Goal: Task Accomplishment & Management: Complete application form

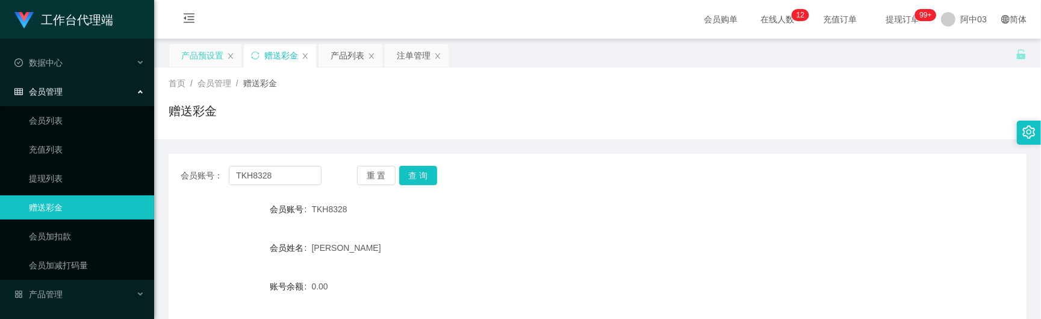
click at [218, 61] on div "产品预设置" at bounding box center [202, 55] width 42 height 23
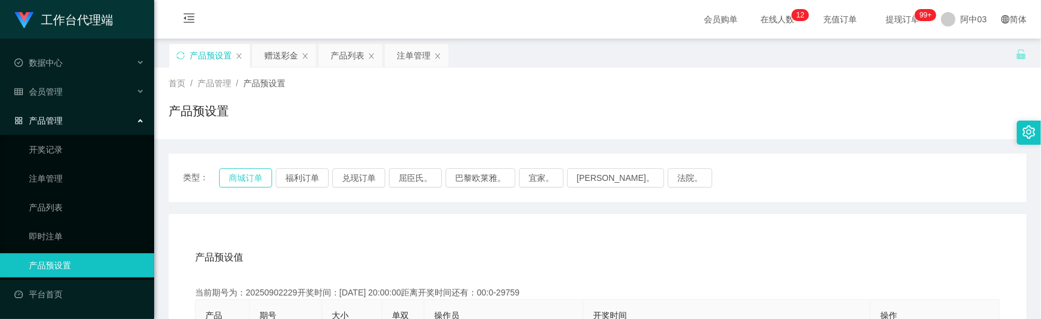
click at [263, 175] on button "商城订单" at bounding box center [245, 177] width 53 height 19
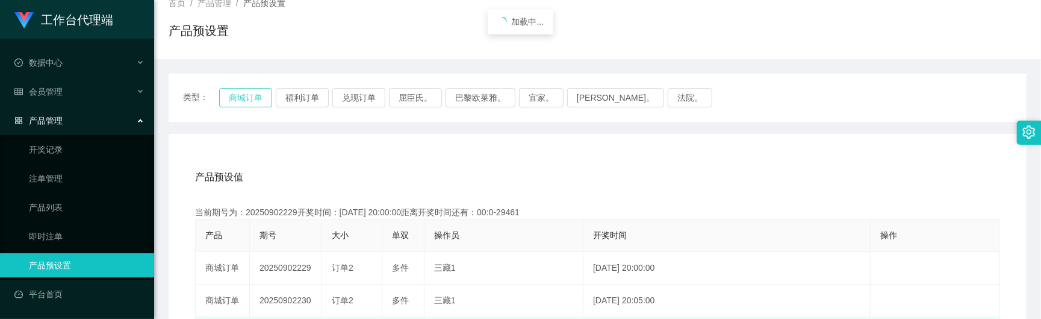
scroll to position [160, 0]
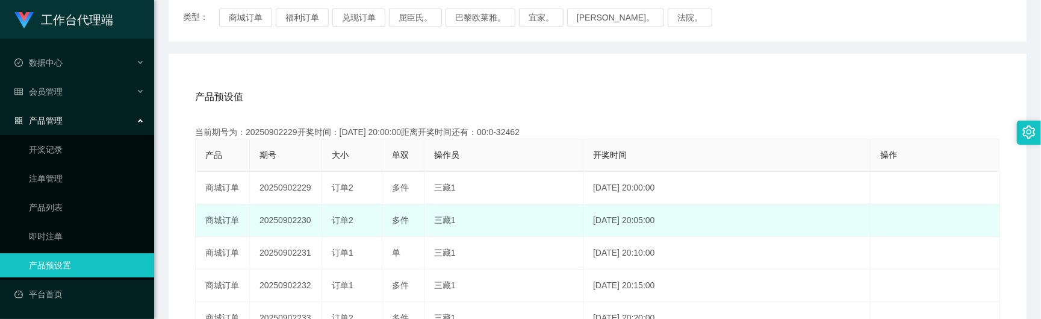
click at [292, 224] on td "20250902230" at bounding box center [286, 220] width 72 height 33
drag, startPoint x: 265, startPoint y: 212, endPoint x: 261, endPoint y: 225, distance: 13.2
click at [265, 213] on td "20250902230" at bounding box center [286, 220] width 72 height 33
click at [261, 225] on td "20250902230" at bounding box center [286, 220] width 72 height 33
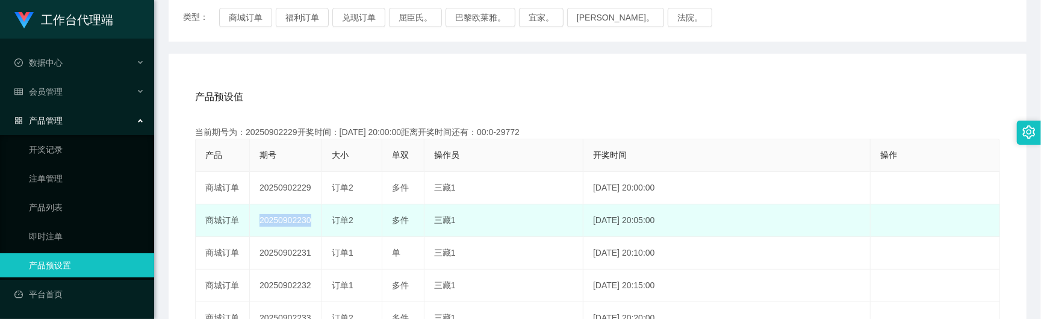
click at [261, 225] on td "20250902230" at bounding box center [286, 220] width 72 height 33
click at [261, 223] on td "20250902230" at bounding box center [286, 220] width 72 height 33
click at [266, 222] on td "20250902230" at bounding box center [286, 220] width 72 height 33
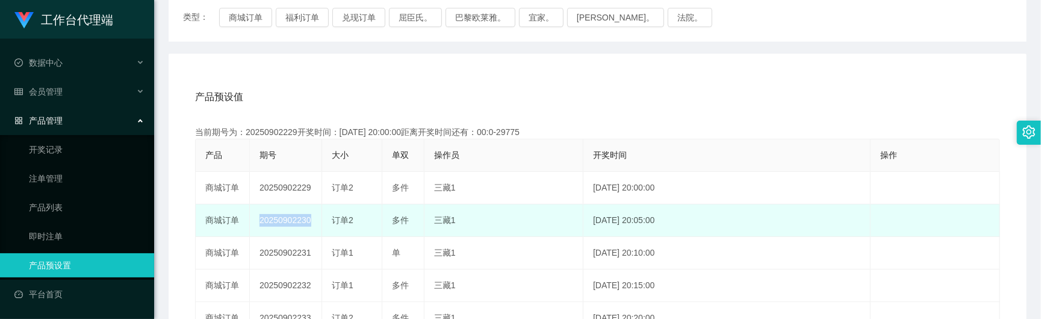
copy td "20250902230"
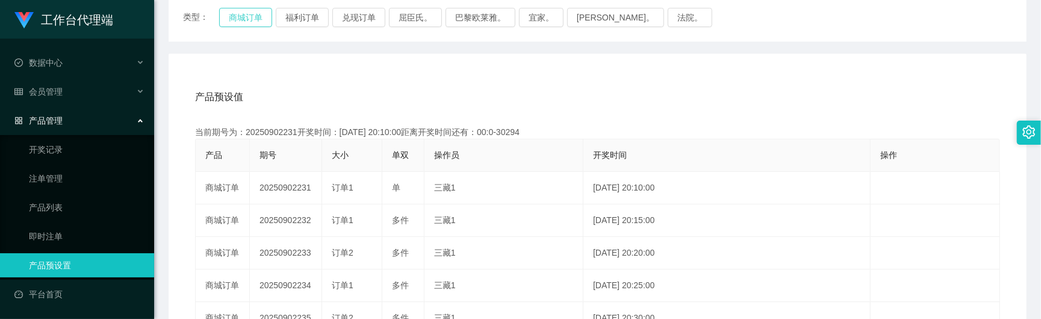
click at [245, 23] on button "商城订单" at bounding box center [245, 17] width 53 height 19
click at [246, 20] on button "商城订单" at bounding box center [245, 17] width 53 height 19
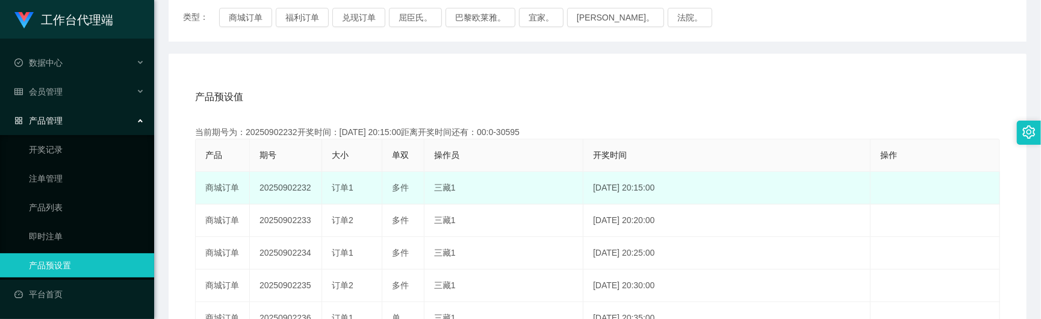
click at [273, 186] on td "20250902232" at bounding box center [286, 188] width 72 height 33
copy td "20250902232"
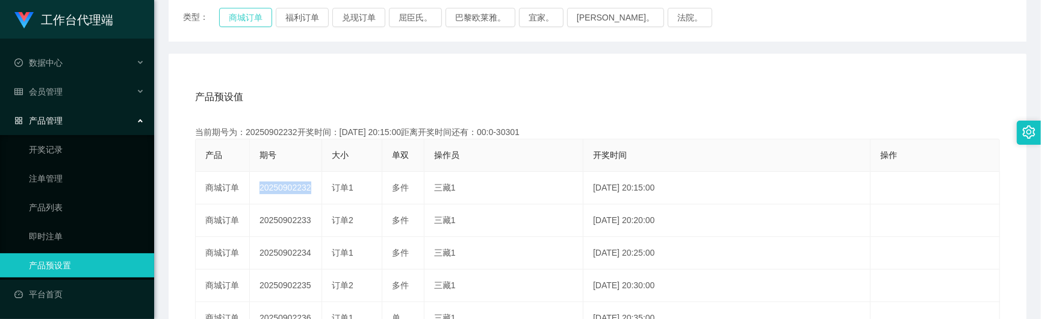
click at [236, 20] on button "商城订单" at bounding box center [245, 17] width 53 height 19
click at [66, 123] on div "产品管理" at bounding box center [77, 120] width 154 height 24
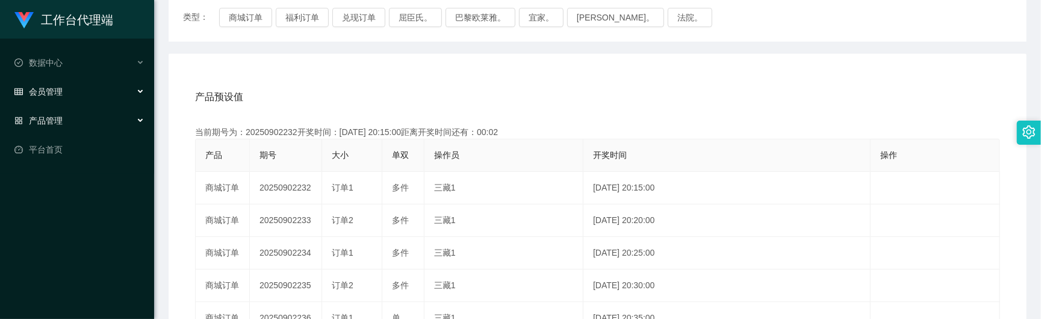
click at [73, 95] on div "会员管理" at bounding box center [77, 92] width 154 height 24
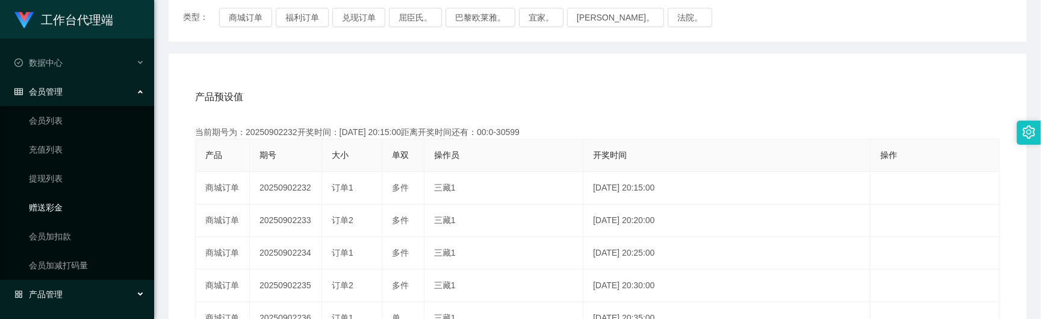
click at [53, 201] on link "赠送彩金" at bounding box center [87, 207] width 116 height 24
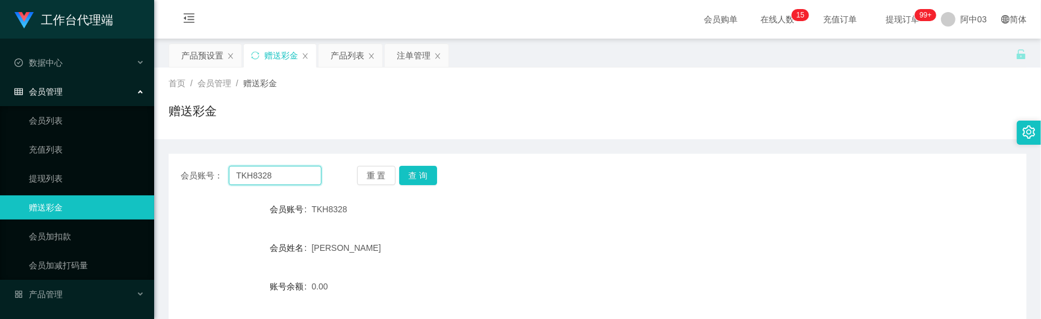
drag, startPoint x: 273, startPoint y: 175, endPoint x: 177, endPoint y: 175, distance: 96.4
click at [177, 175] on div "会员账号： TKH8328 重 置 查 询" at bounding box center [598, 175] width 858 height 19
paste input "0172125996"
type input "0172125996"
click at [426, 172] on button "查 询" at bounding box center [418, 175] width 39 height 19
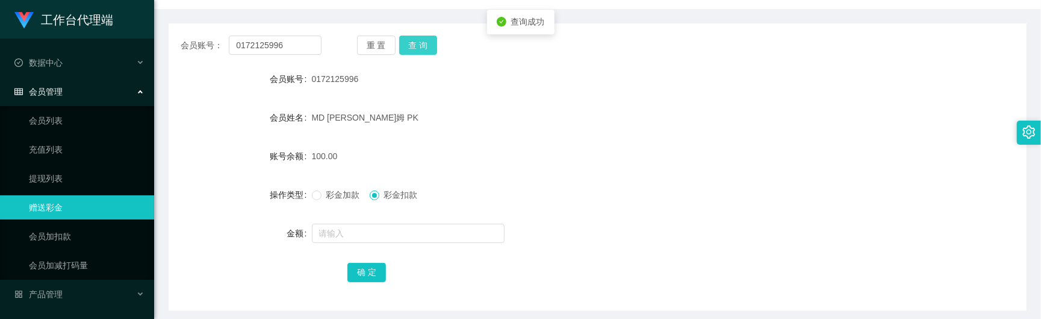
scroll to position [177, 0]
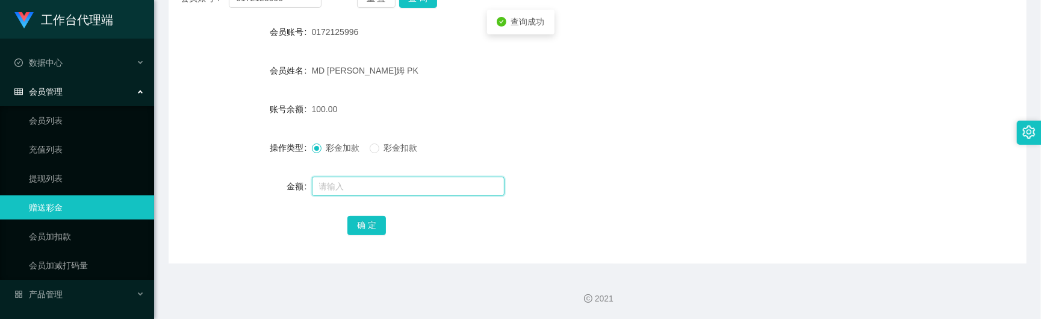
click at [330, 179] on input "text" at bounding box center [408, 185] width 193 height 19
type input "30"
click at [372, 229] on button "确 定" at bounding box center [367, 225] width 39 height 19
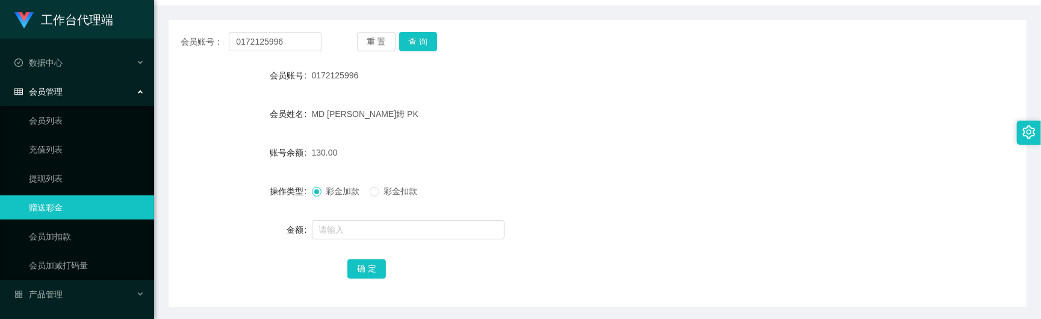
scroll to position [97, 0]
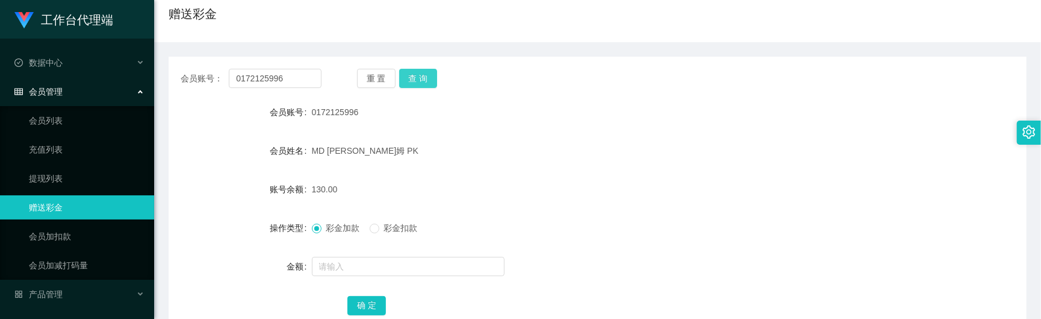
click at [429, 84] on button "查 询" at bounding box center [418, 78] width 39 height 19
click at [429, 83] on button "查 询" at bounding box center [418, 78] width 39 height 19
click at [427, 81] on button "查 询" at bounding box center [418, 78] width 39 height 19
